Goal: Task Accomplishment & Management: Complete application form

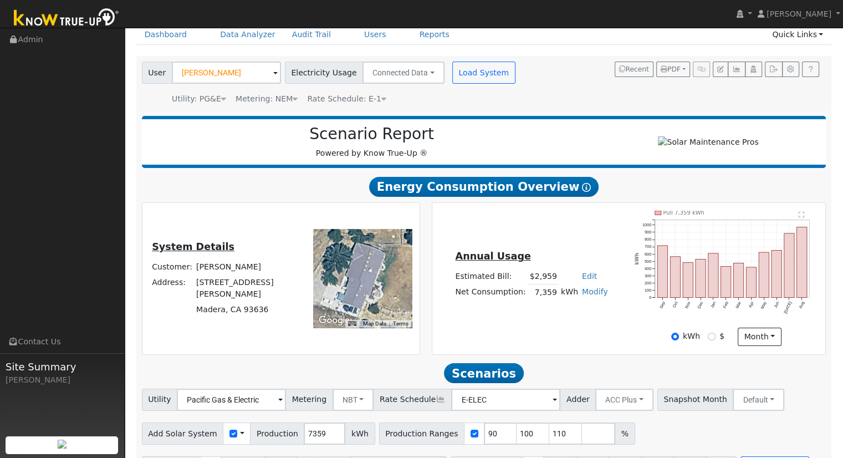
scroll to position [86, 0]
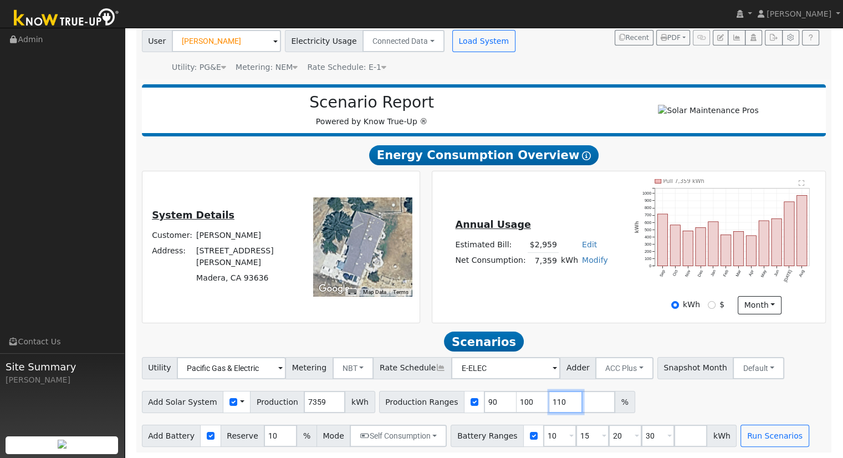
click at [549, 400] on input "110" at bounding box center [565, 402] width 33 height 22
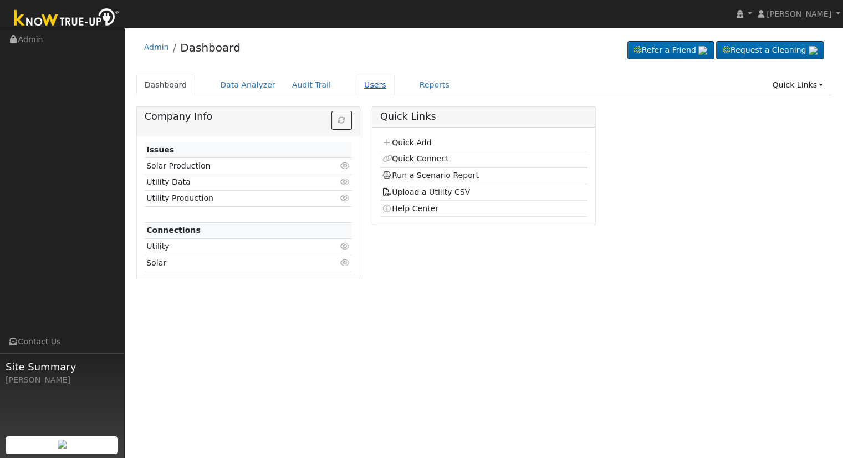
click at [359, 83] on link "Users" at bounding box center [375, 85] width 39 height 21
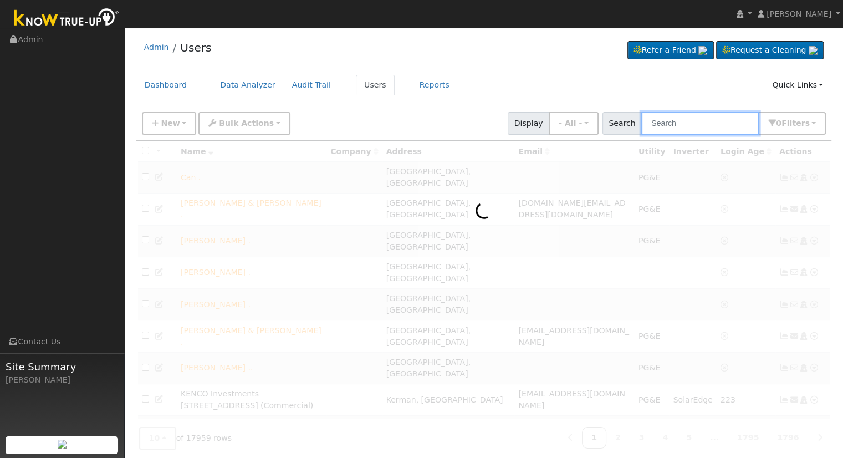
click at [688, 126] on input "text" at bounding box center [700, 123] width 118 height 23
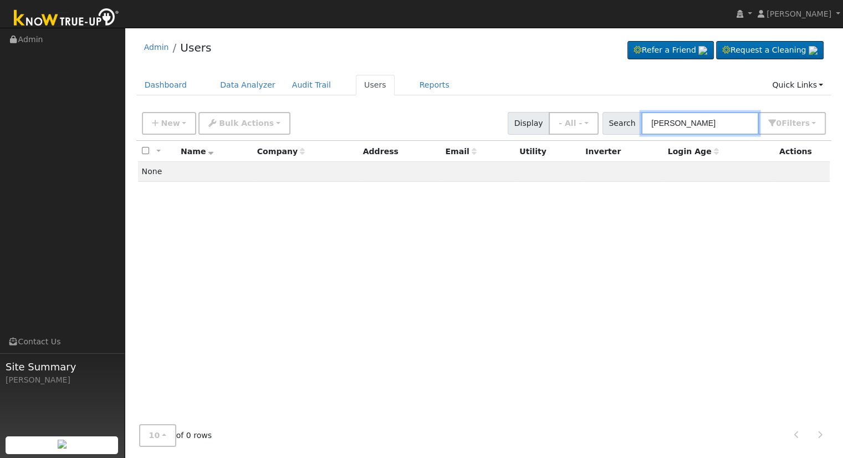
drag, startPoint x: 710, startPoint y: 123, endPoint x: 406, endPoint y: 117, distance: 304.4
click at [408, 119] on div "New Add User Quick Add Quick Connect Quick Convert Lead Bulk Actions Send Email…" at bounding box center [484, 121] width 689 height 27
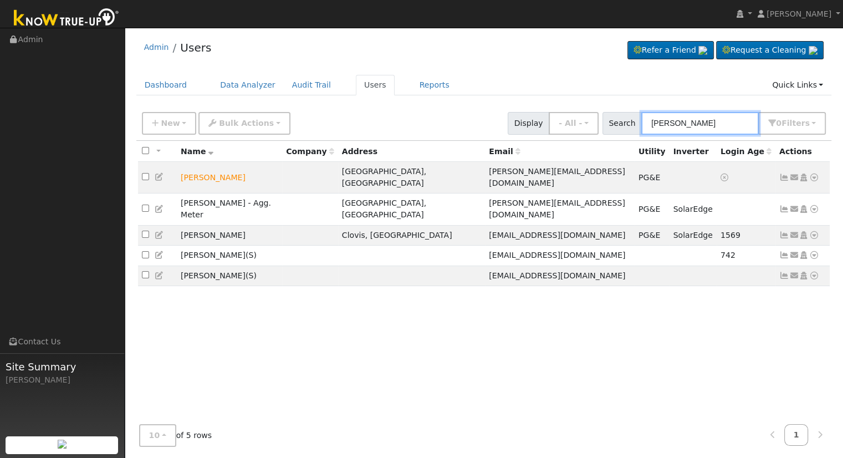
drag, startPoint x: 694, startPoint y: 125, endPoint x: 553, endPoint y: 116, distance: 141.6
click at [553, 116] on div "New Add User Quick Add Quick Connect Quick Convert Lead Bulk Actions Send Email…" at bounding box center [484, 121] width 689 height 27
click at [175, 119] on span "New" at bounding box center [170, 123] width 19 height 9
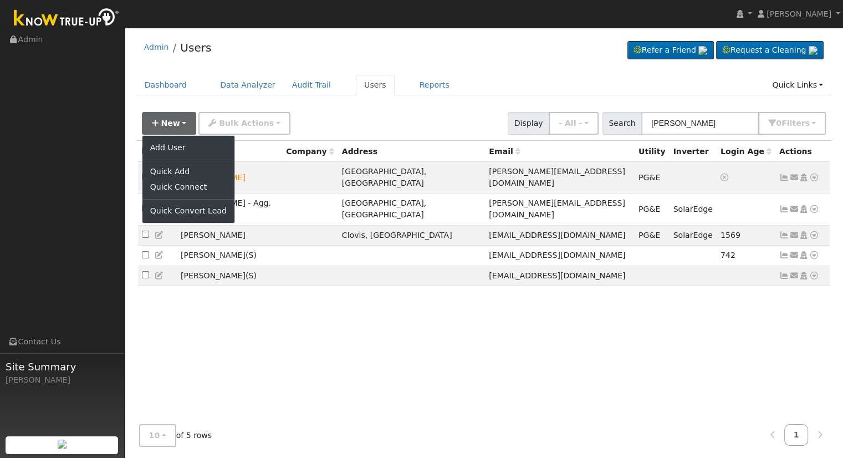
click at [399, 118] on div "New Add User Quick Add Quick Connect Quick Convert Lead Bulk Actions Send Email…" at bounding box center [484, 121] width 689 height 27
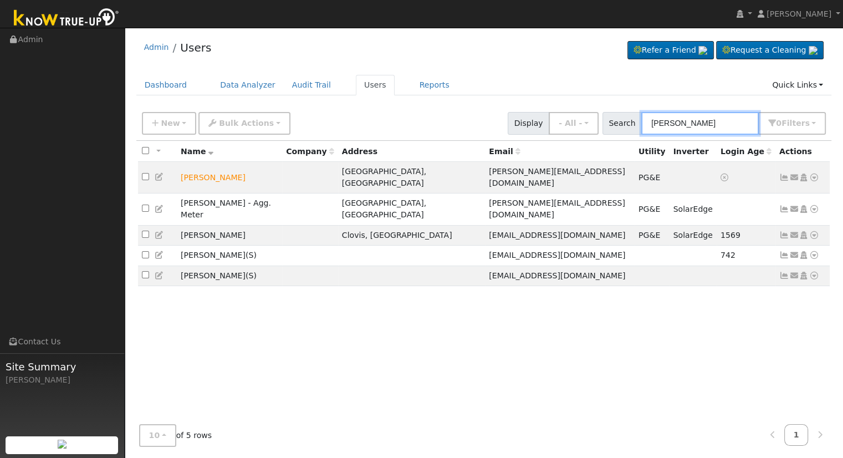
click at [697, 121] on input "Wilkins" at bounding box center [700, 123] width 118 height 23
drag, startPoint x: 697, startPoint y: 121, endPoint x: 549, endPoint y: 139, distance: 149.1
click at [550, 139] on div "New Add User Quick Add Quick Connect Quick Convert Lead Bulk Actions Send Email…" at bounding box center [484, 280] width 696 height 349
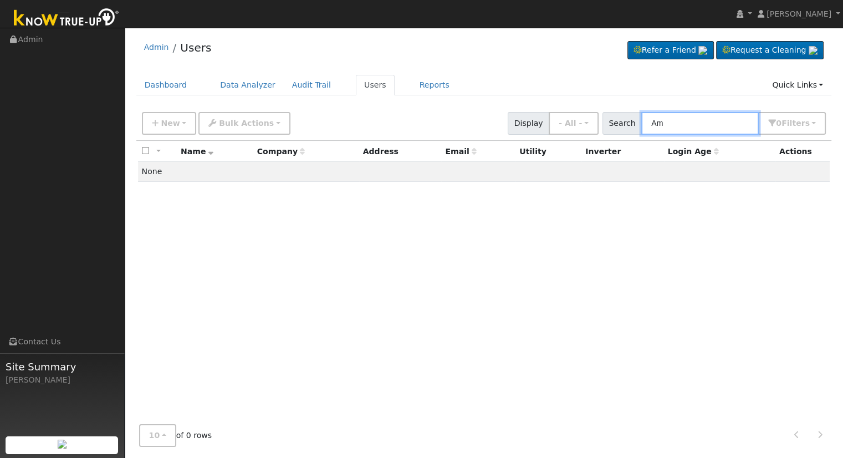
type input "A"
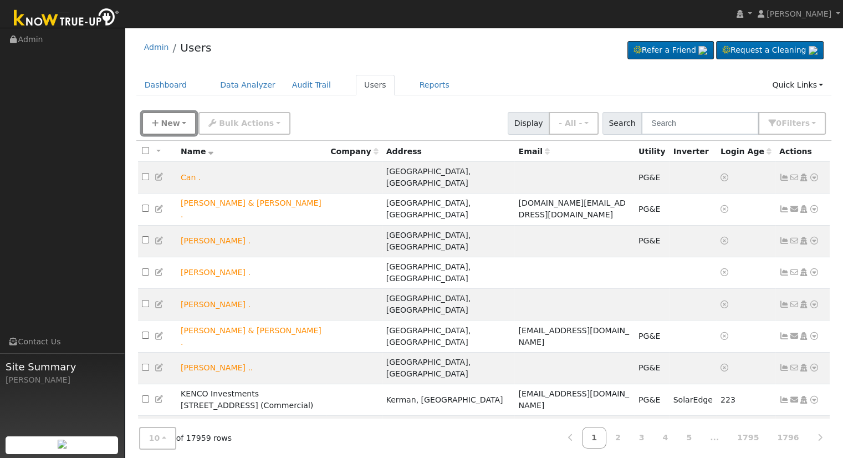
click at [179, 123] on button "New" at bounding box center [169, 123] width 55 height 23
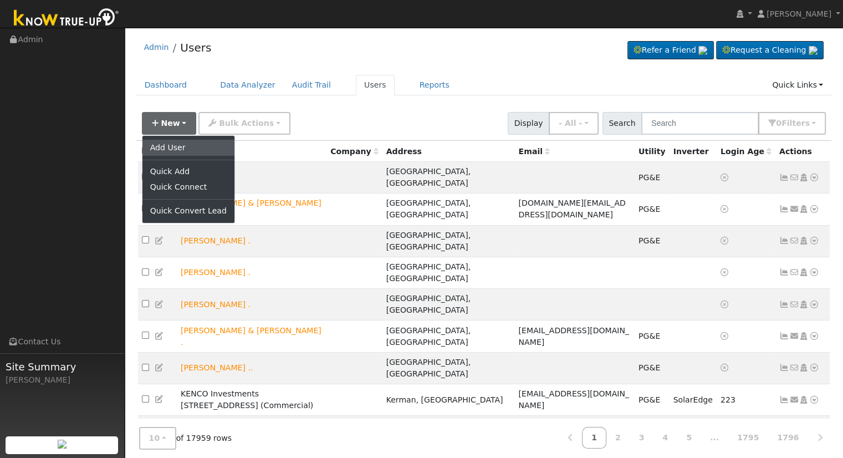
click at [179, 149] on link "Add User" at bounding box center [188, 148] width 92 height 16
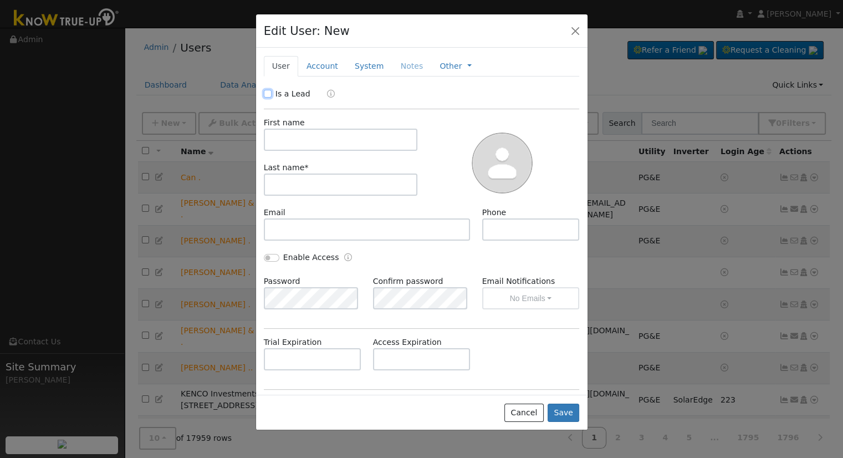
click at [266, 91] on input "Is a Lead" at bounding box center [268, 94] width 8 height 8
checkbox input "true"
click at [286, 132] on input "text" at bounding box center [341, 140] width 154 height 22
type input "Amy"
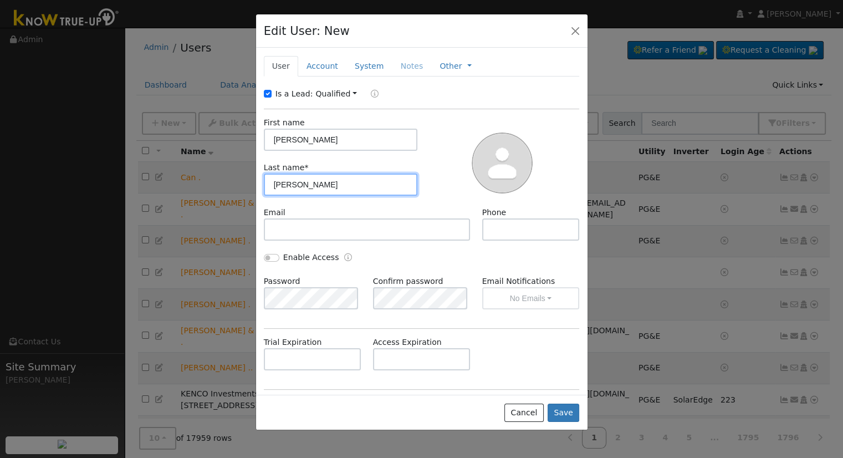
type input "Wilkins"
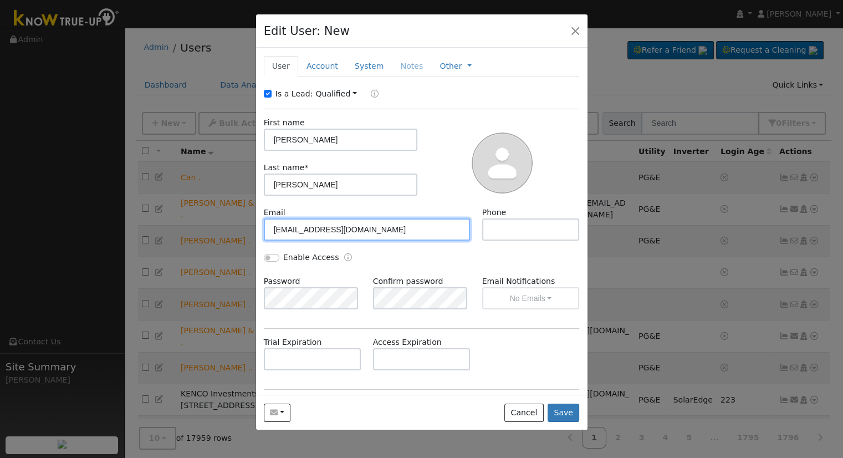
type input "awilki@gmail.com"
click at [310, 65] on link "Account" at bounding box center [322, 66] width 48 height 21
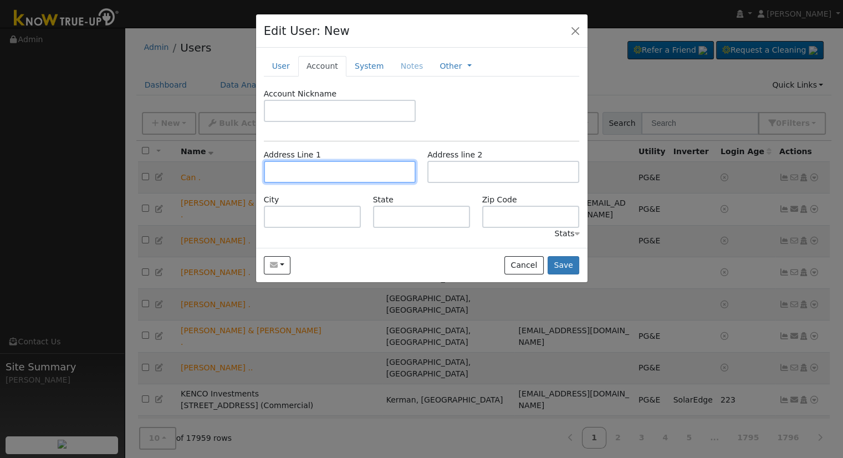
click at [297, 174] on input "text" at bounding box center [340, 172] width 152 height 22
type input "4"
type input "44817 Foxtail Road"
type input "Coarsegold"
type input "CA"
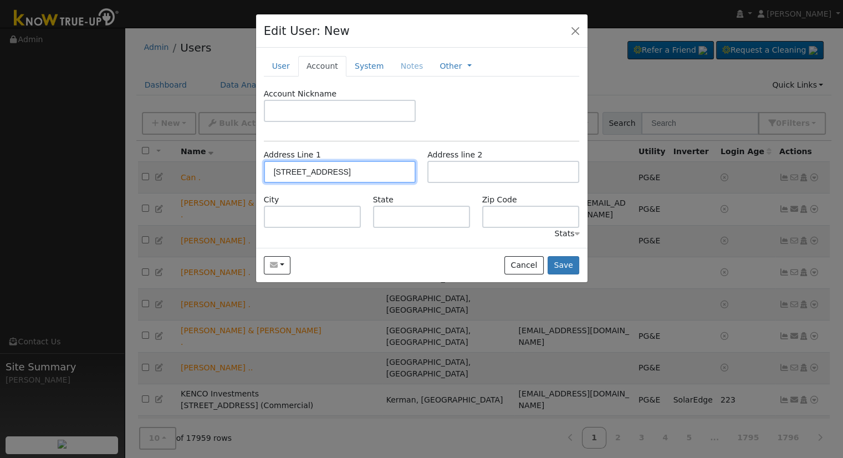
type input "93614"
click at [568, 264] on button "Save" at bounding box center [564, 265] width 32 height 19
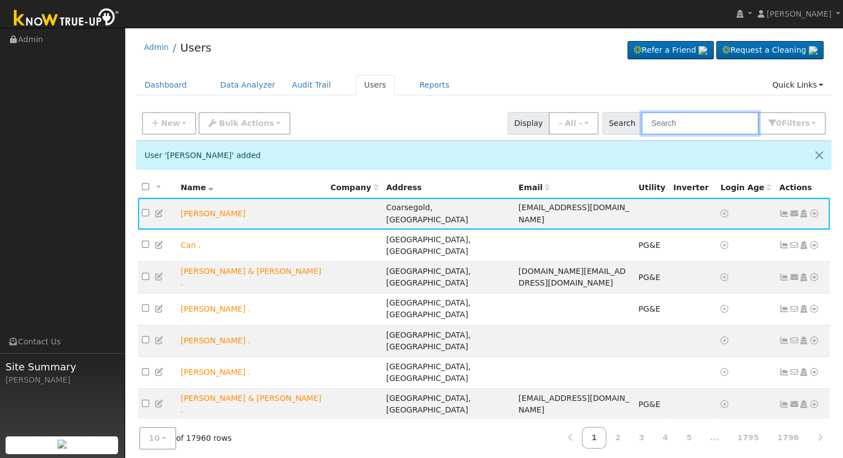
click at [704, 121] on input "text" at bounding box center [700, 123] width 118 height 23
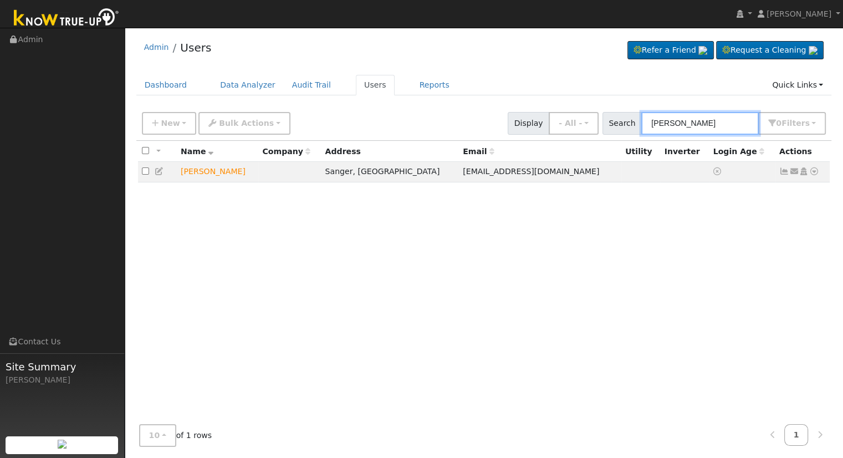
type input "jesse zepe"
